Goal: Task Accomplishment & Management: Complete application form

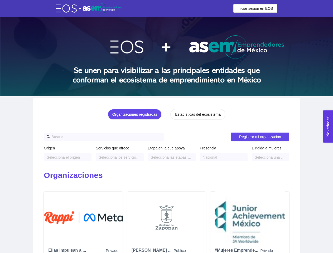
click at [255, 8] on span "Iniciar sesión en EOS" at bounding box center [255, 9] width 36 height 6
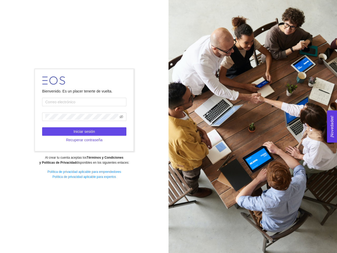
click at [242, 2] on div at bounding box center [253, 126] width 169 height 253
click at [136, 114] on div "Bienvenido. Es un placer tenerte de vuelta. Iniciar sesión Recuperar contraseña…" at bounding box center [84, 126] width 169 height 121
click at [197, 114] on div at bounding box center [253, 126] width 169 height 253
click at [260, 137] on div at bounding box center [253, 126] width 169 height 253
click at [67, 157] on div "Al crear tu cuenta aceptas los Términos y Condiciones y Políticas de Privacidad…" at bounding box center [84, 160] width 162 height 10
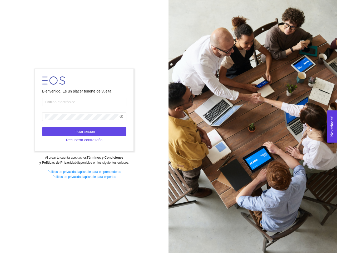
click at [119, 157] on strong "Términos y Condiciones y Políticas de Privacidad" at bounding box center [81, 160] width 84 height 9
click at [172, 157] on div at bounding box center [253, 126] width 169 height 253
